Goal: Book appointment/travel/reservation

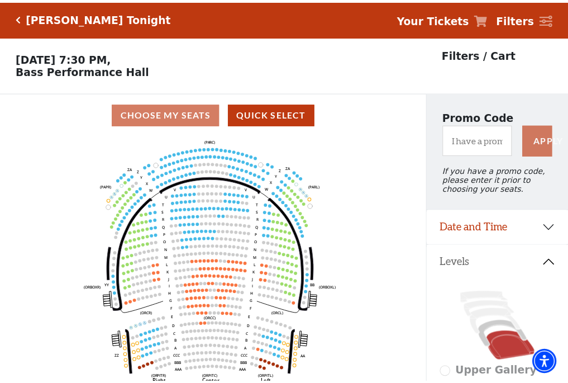
scroll to position [52, 0]
